Goal: Information Seeking & Learning: Find specific fact

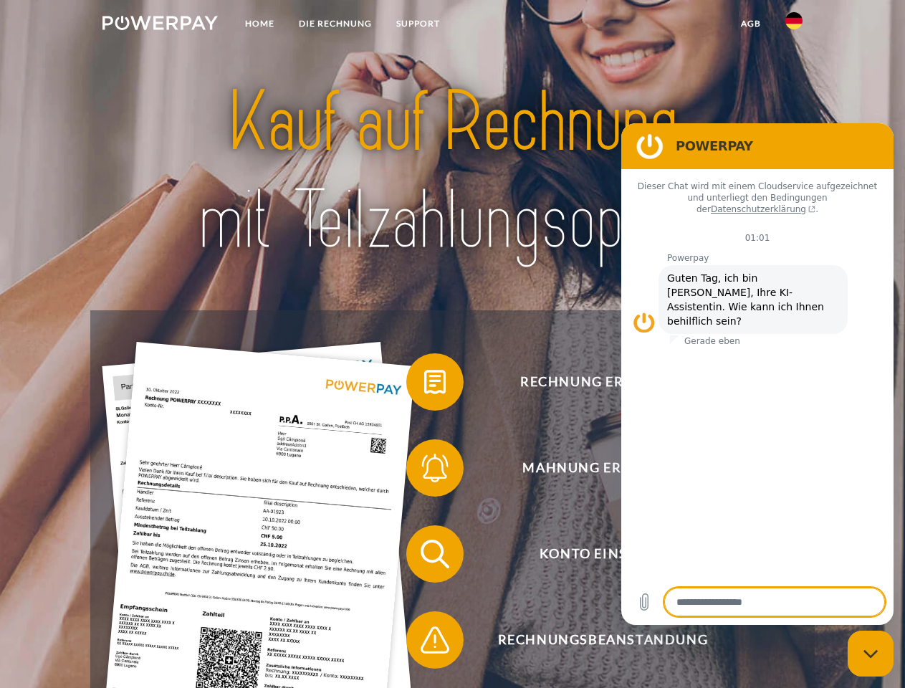
click at [160, 25] on img at bounding box center [159, 23] width 115 height 14
click at [794, 25] on img at bounding box center [793, 20] width 17 height 17
click at [750, 24] on link "agb" at bounding box center [750, 24] width 44 height 26
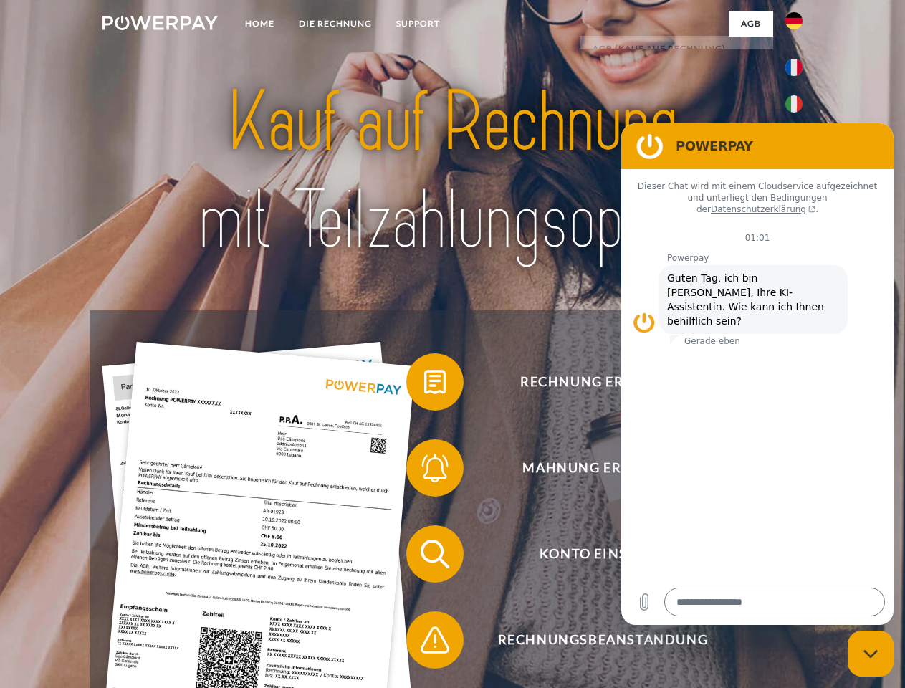
click at [424, 385] on span at bounding box center [413, 382] width 72 height 72
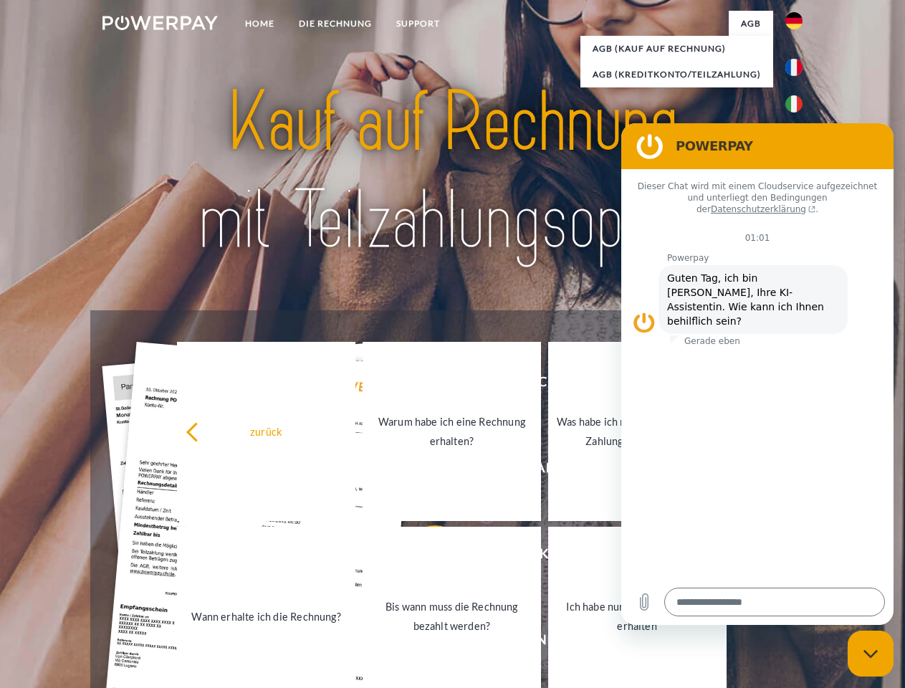
click at [424, 557] on span at bounding box center [413, 554] width 72 height 72
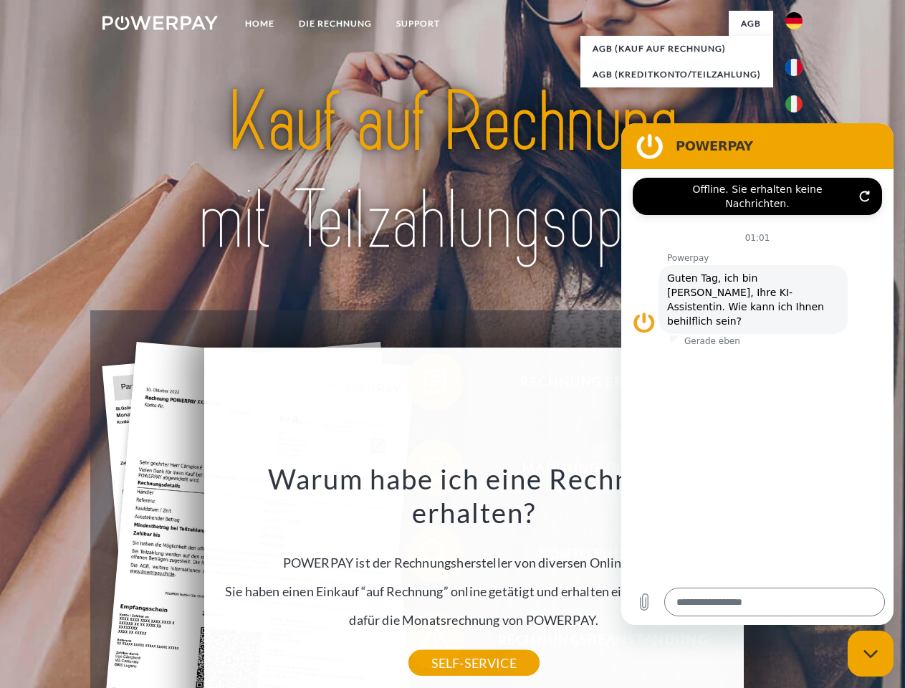
click at [424, 643] on div "Warum habe ich eine Rechnung erhalten? POWERPAY ist der Rechnungshersteller von…" at bounding box center [473, 561] width 523 height 201
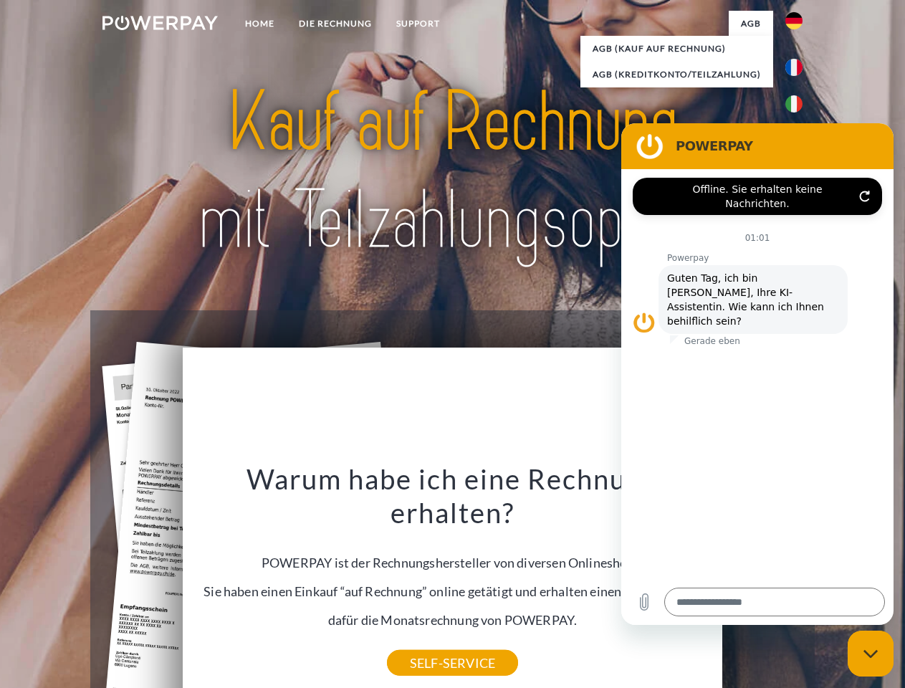
click at [870, 653] on icon "Messaging-Fenster schließen" at bounding box center [870, 653] width 15 height 9
type textarea "*"
